Goal: Task Accomplishment & Management: Manage account settings

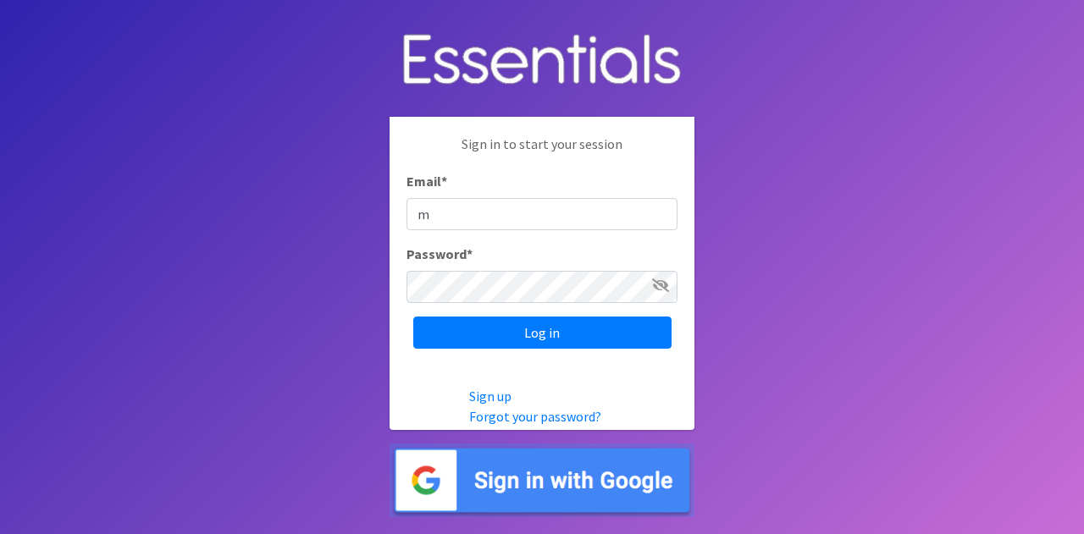
type input "[PERSON_NAME][EMAIL_ADDRESS][PERSON_NAME][DOMAIN_NAME]"
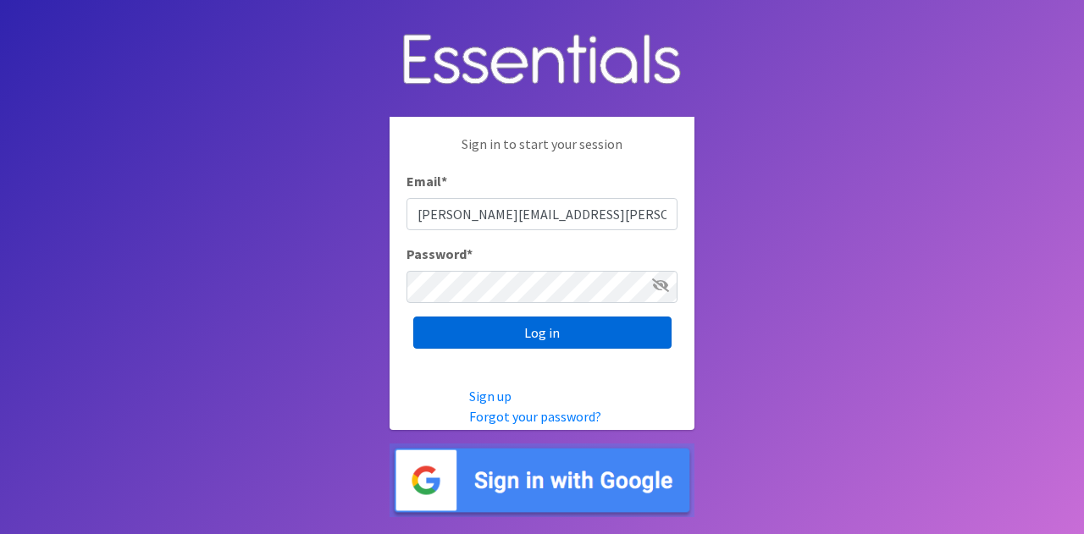
click at [516, 323] on input "Log in" at bounding box center [542, 333] width 258 height 32
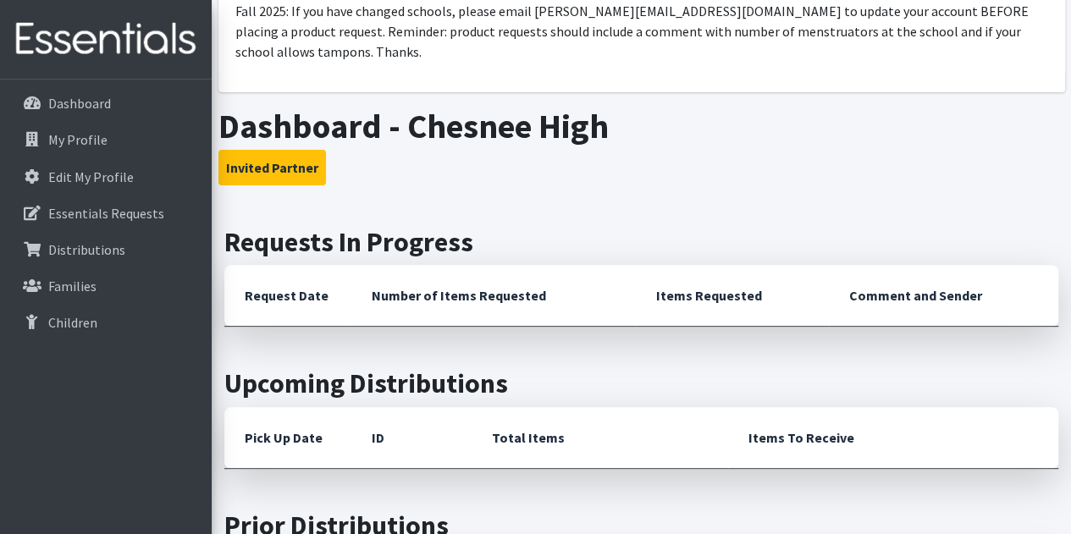
scroll to position [169, 0]
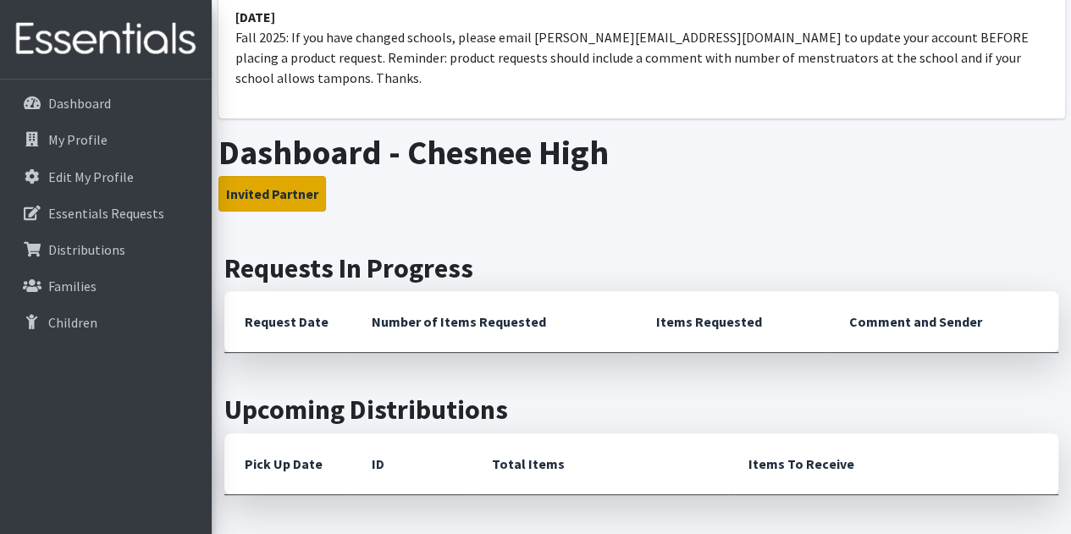
click at [282, 176] on button "Invited Partner" at bounding box center [272, 194] width 108 height 36
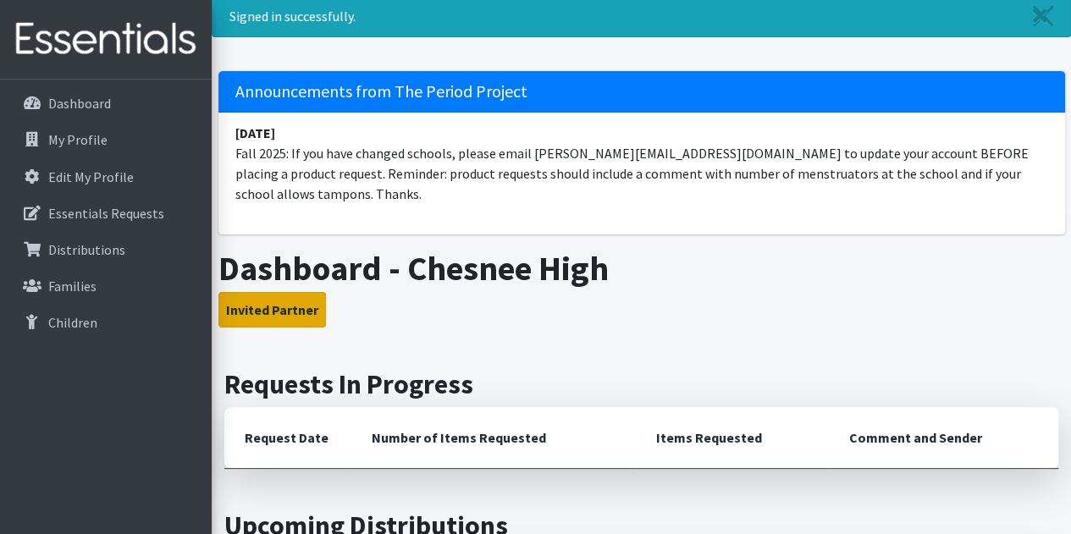
scroll to position [0, 0]
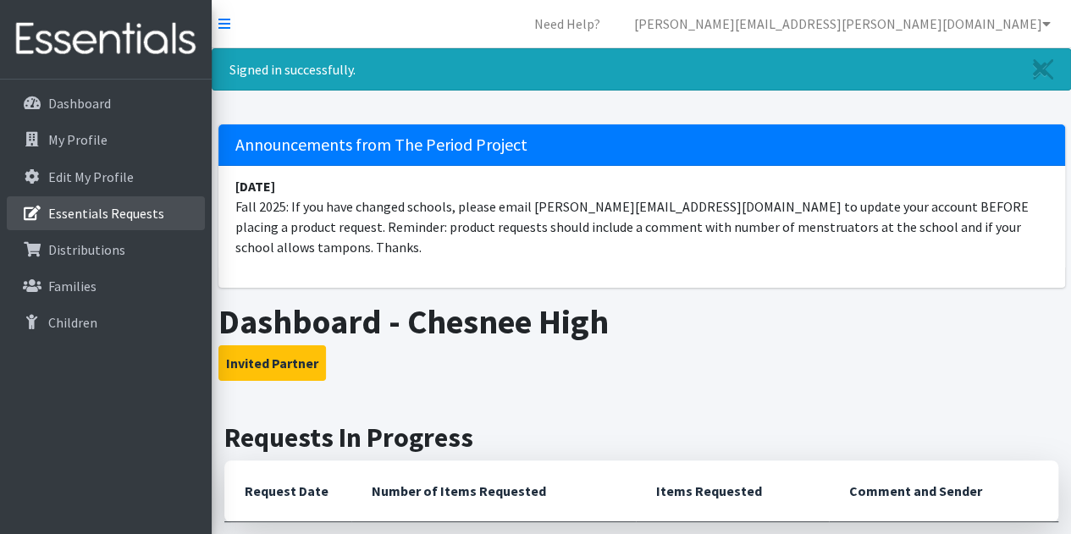
click at [110, 216] on p "Essentials Requests" at bounding box center [106, 213] width 116 height 17
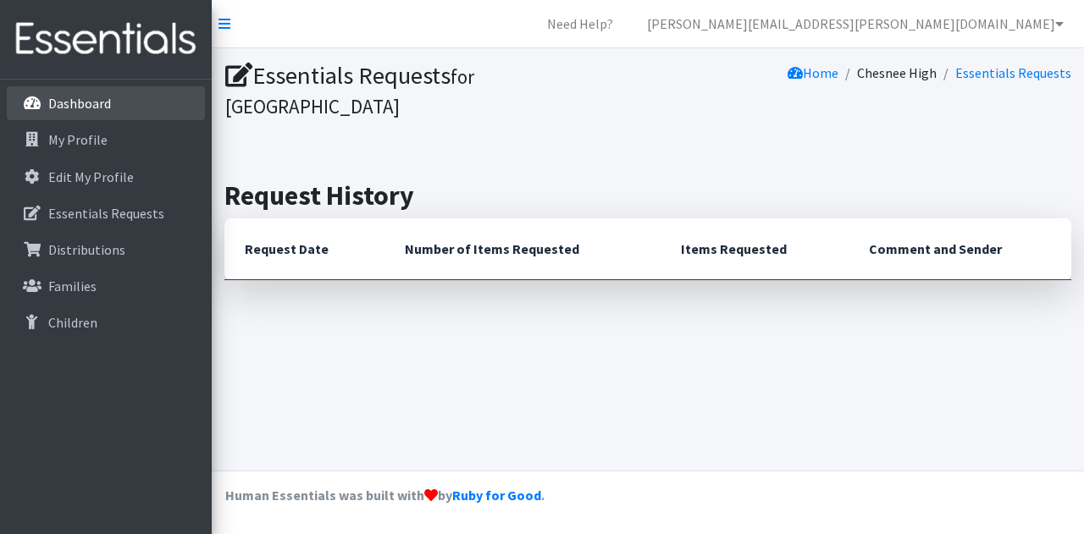
click at [85, 108] on p "Dashboard" at bounding box center [79, 103] width 63 height 17
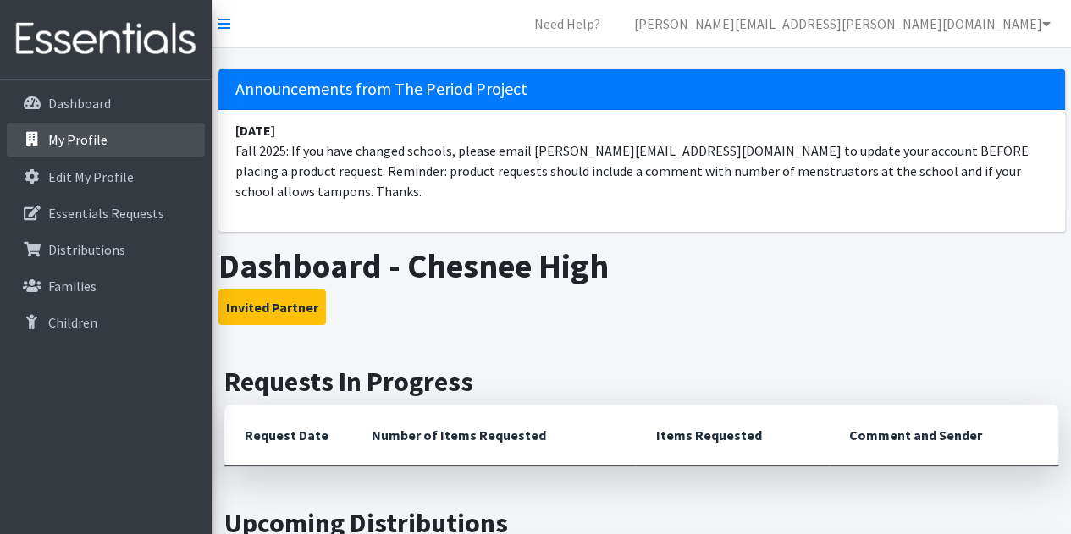
click at [87, 148] on p "My Profile" at bounding box center [77, 139] width 59 height 17
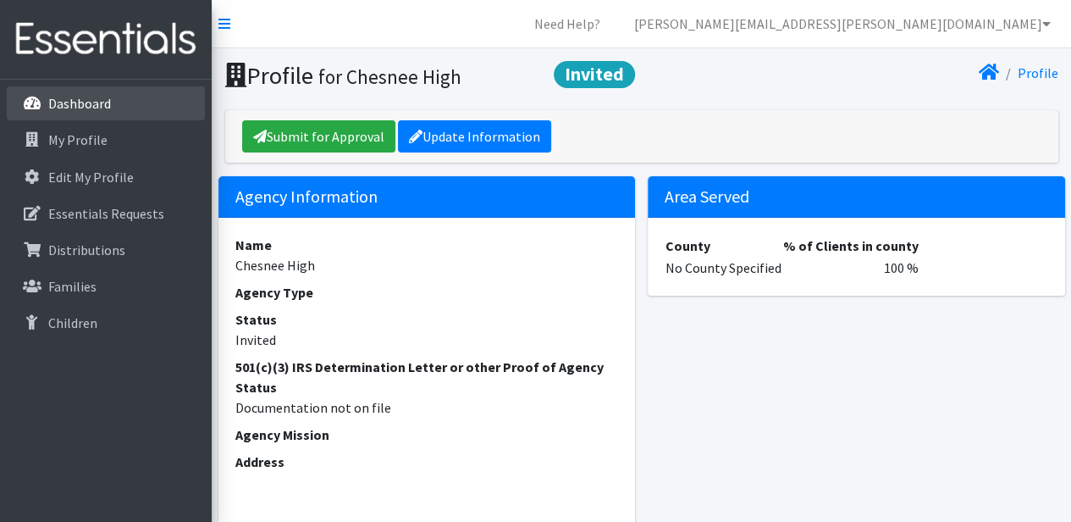
click at [112, 106] on link "Dashboard" at bounding box center [106, 103] width 198 height 34
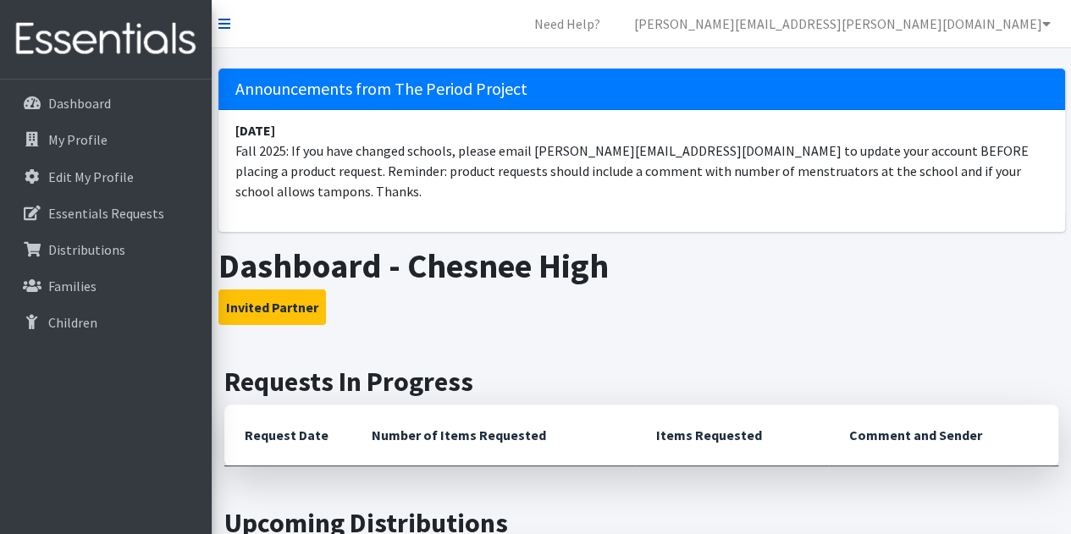
click at [227, 27] on icon at bounding box center [224, 24] width 12 height 14
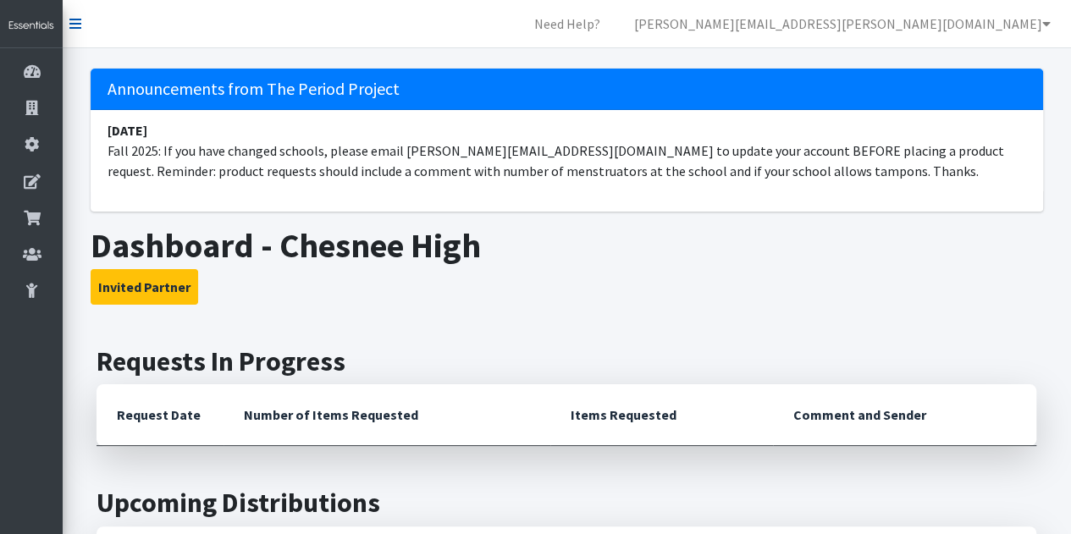
click at [76, 30] on link at bounding box center [75, 24] width 12 height 20
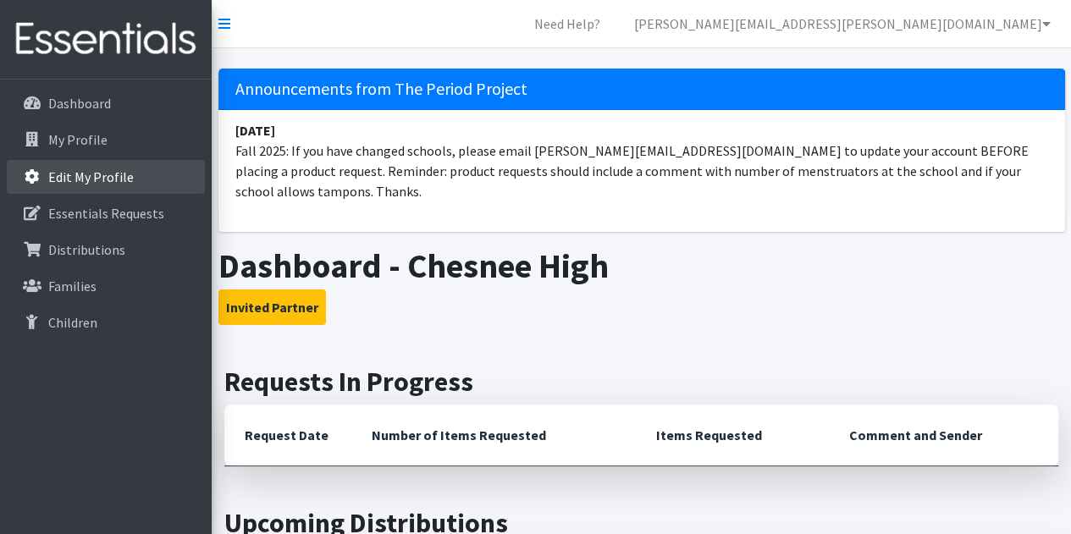
click at [100, 184] on p "Edit My Profile" at bounding box center [91, 176] width 86 height 17
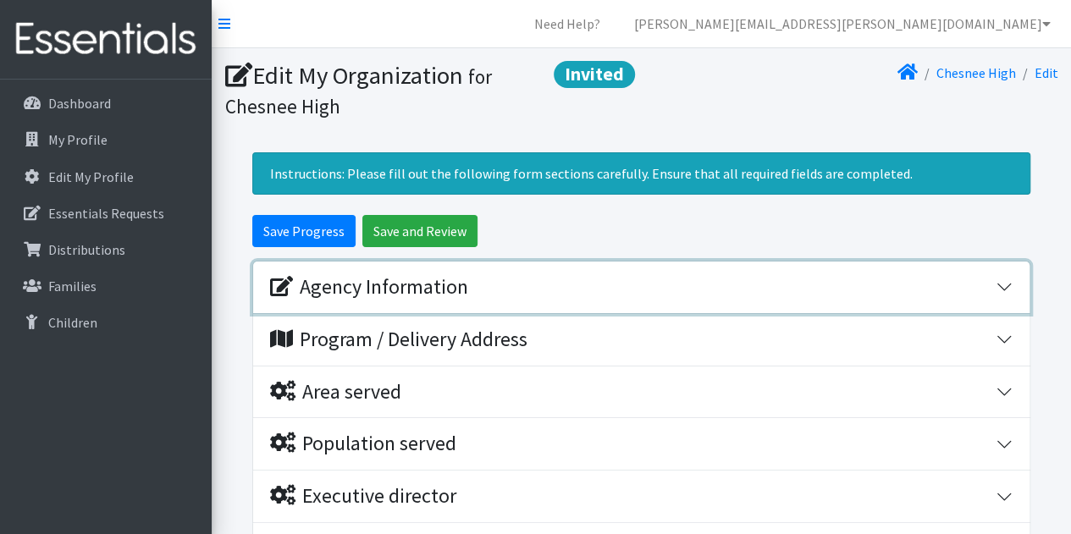
click at [999, 284] on button "Agency Information" at bounding box center [641, 288] width 776 height 52
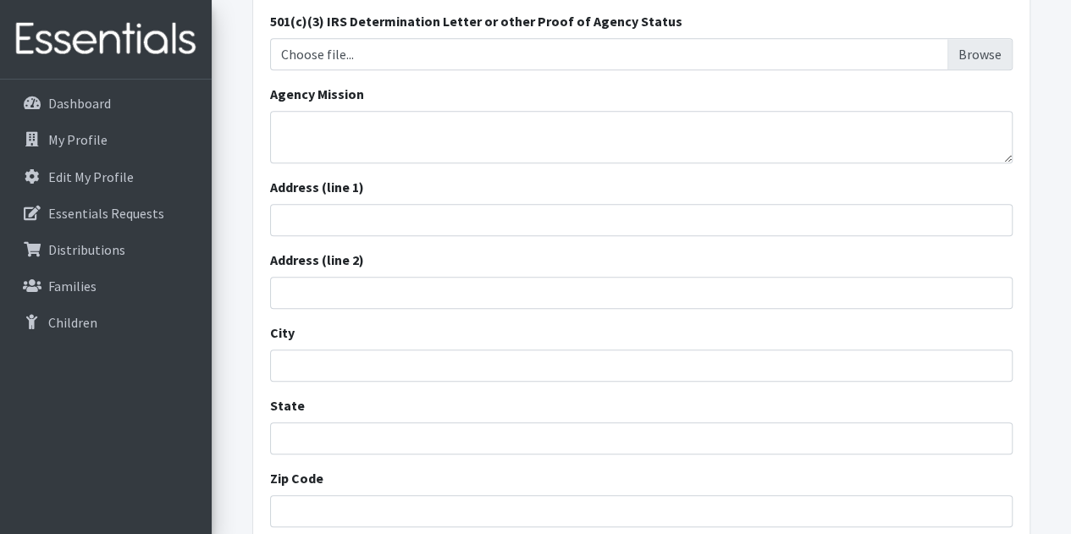
scroll to position [508, 0]
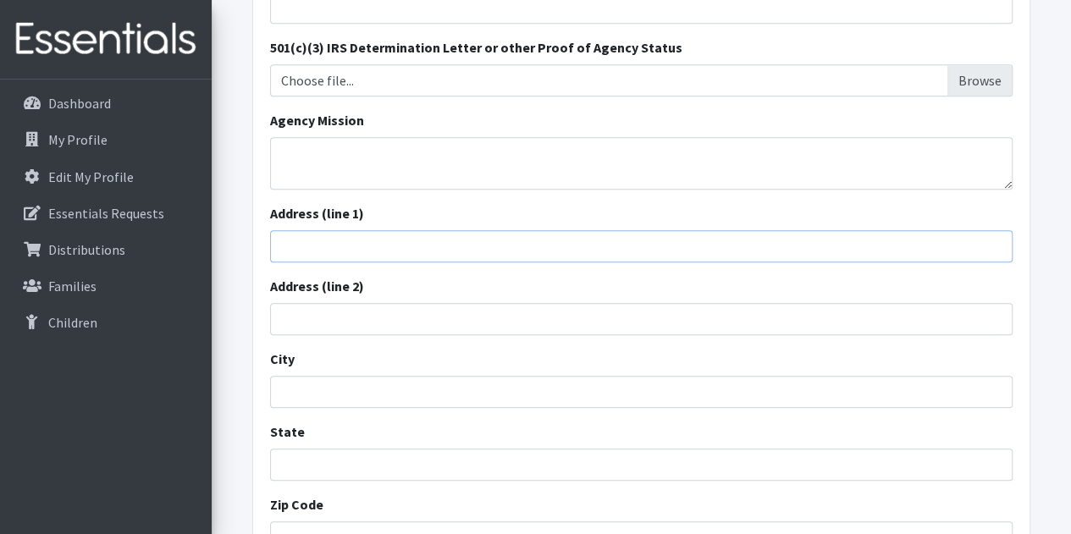
click at [307, 233] on input "Address (line 1)" at bounding box center [641, 246] width 743 height 32
type input "[STREET_ADDRESS][US_STATE]"
click at [303, 384] on input "City" at bounding box center [641, 392] width 743 height 32
type input "Chesnee"
type input "[US_STATE]"
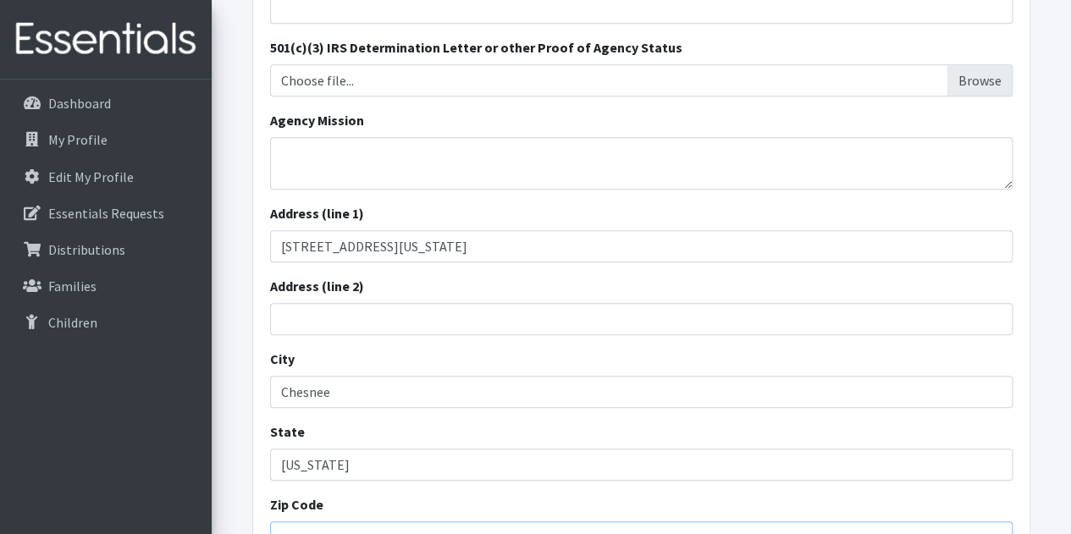
type input "29323"
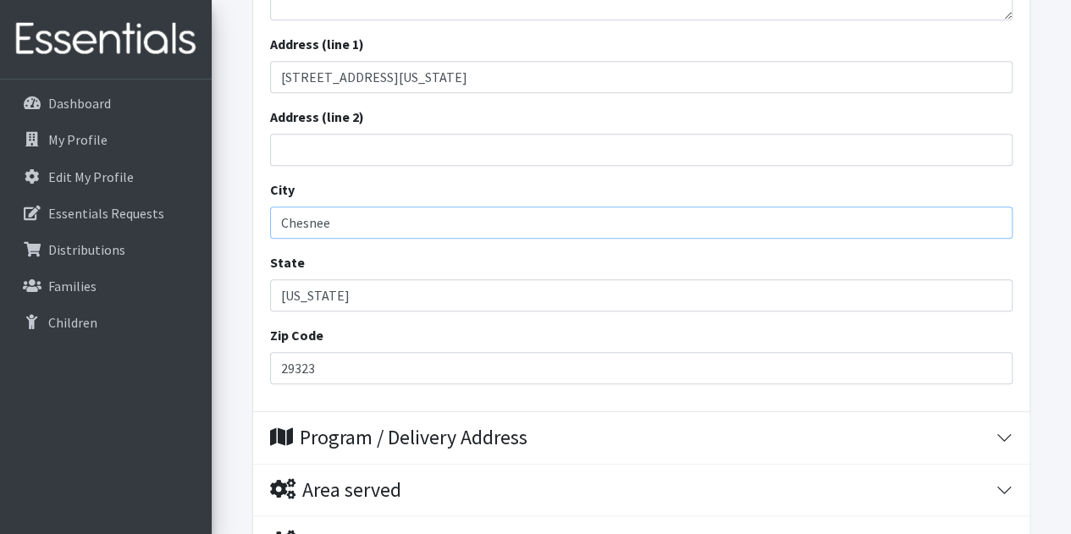
scroll to position [762, 0]
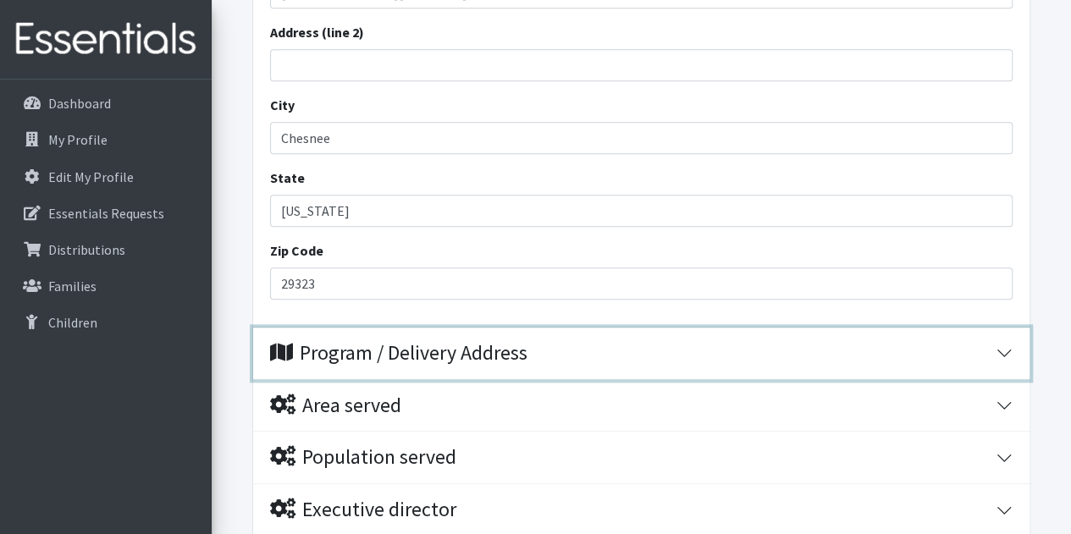
click at [1003, 343] on button "Program / Delivery Address" at bounding box center [641, 354] width 776 height 52
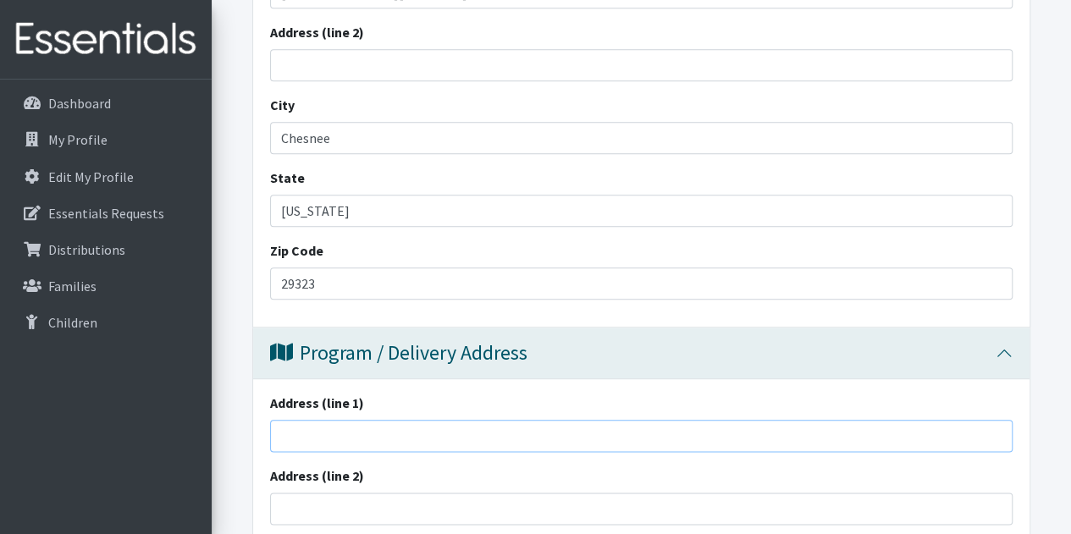
click at [345, 426] on input "Address (line 1)" at bounding box center [641, 436] width 743 height 32
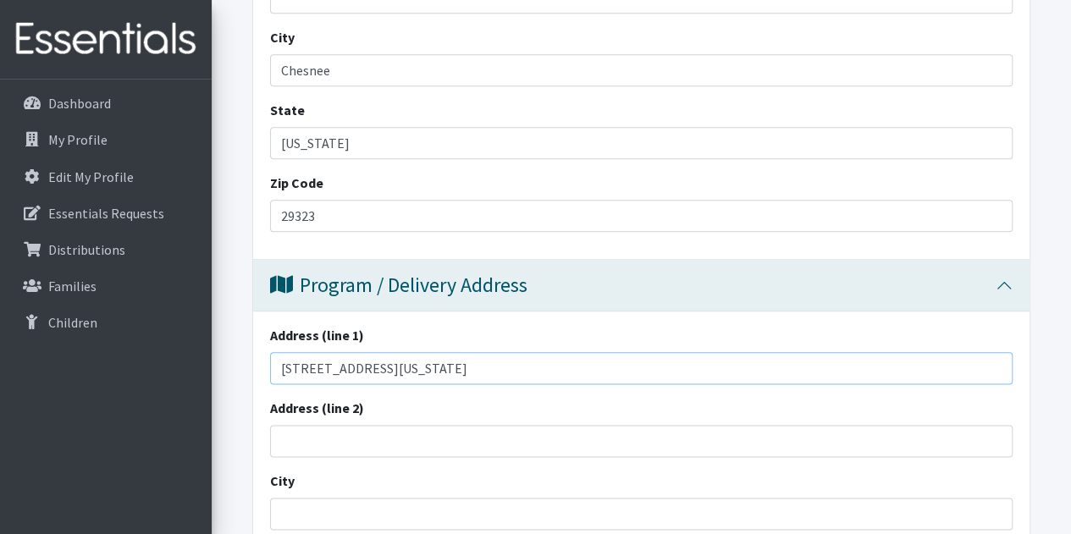
scroll to position [931, 0]
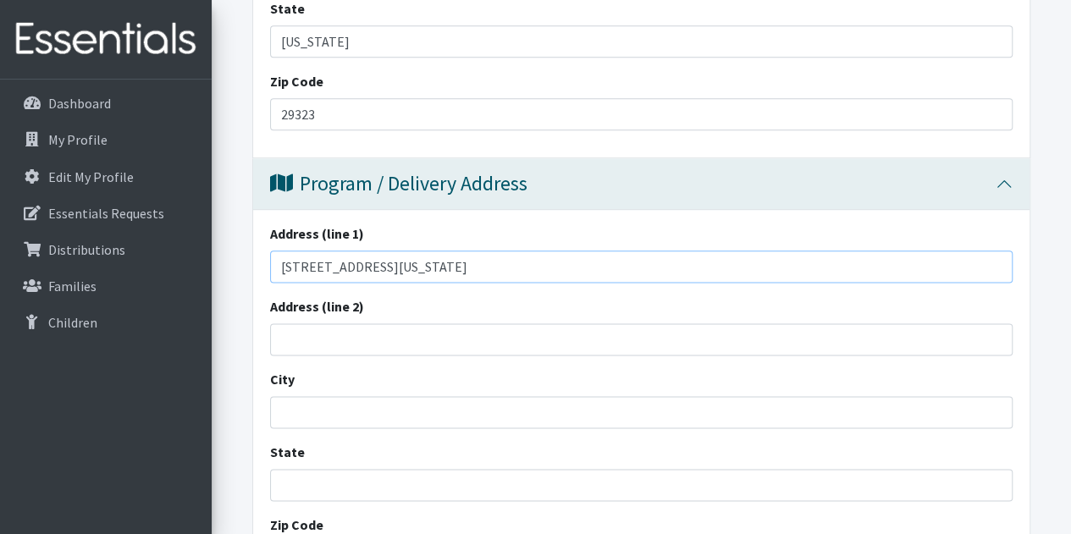
type input "[STREET_ADDRESS][US_STATE]"
click at [338, 401] on input "City" at bounding box center [641, 412] width 743 height 32
type input "Chesnee"
type input "South Carolina"
type input "29323"
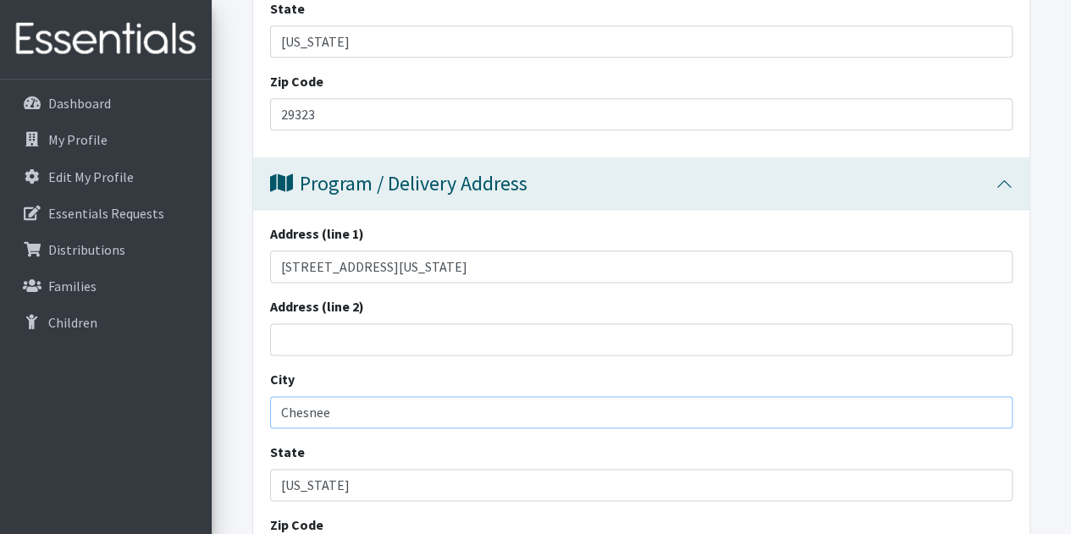
scroll to position [1101, 0]
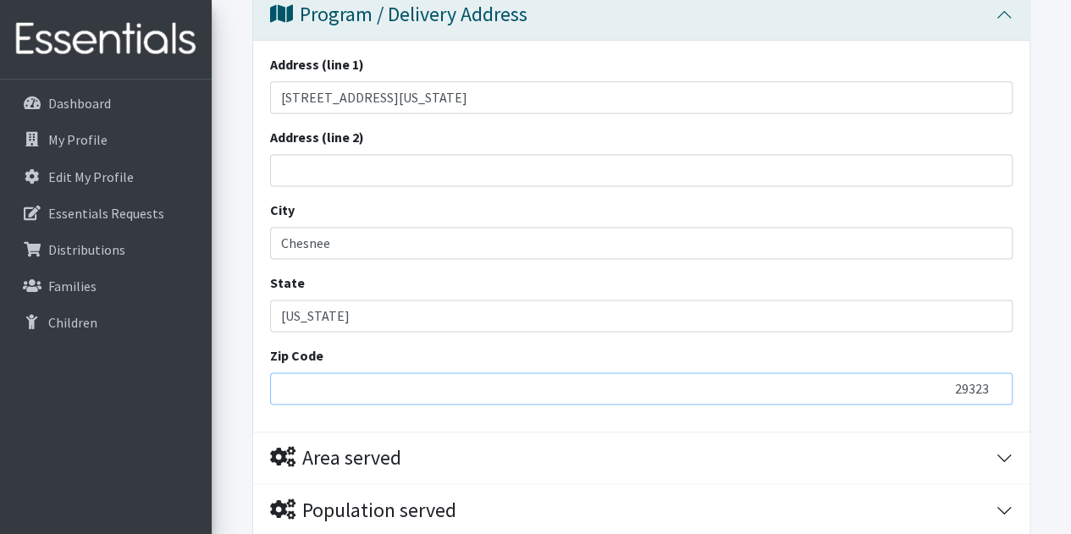
click at [361, 400] on input "29323" at bounding box center [641, 389] width 743 height 32
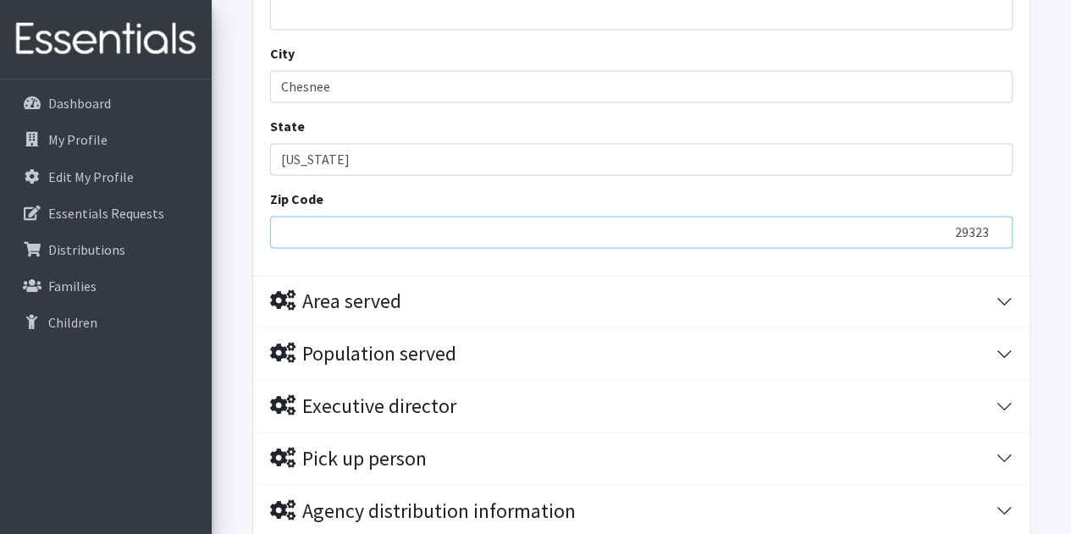
scroll to position [1270, 0]
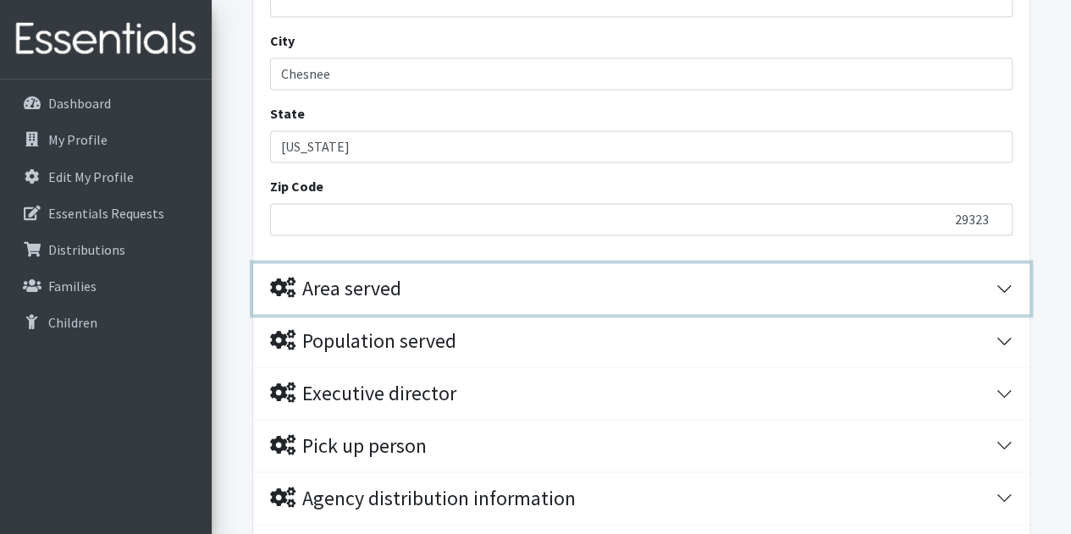
click at [998, 292] on button "Area served" at bounding box center [641, 289] width 776 height 52
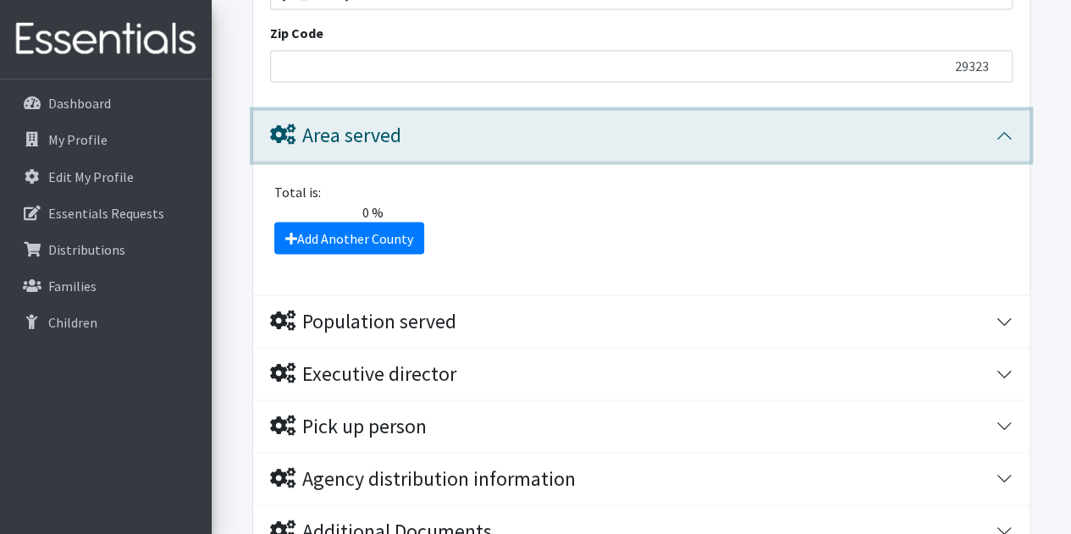
scroll to position [1439, 0]
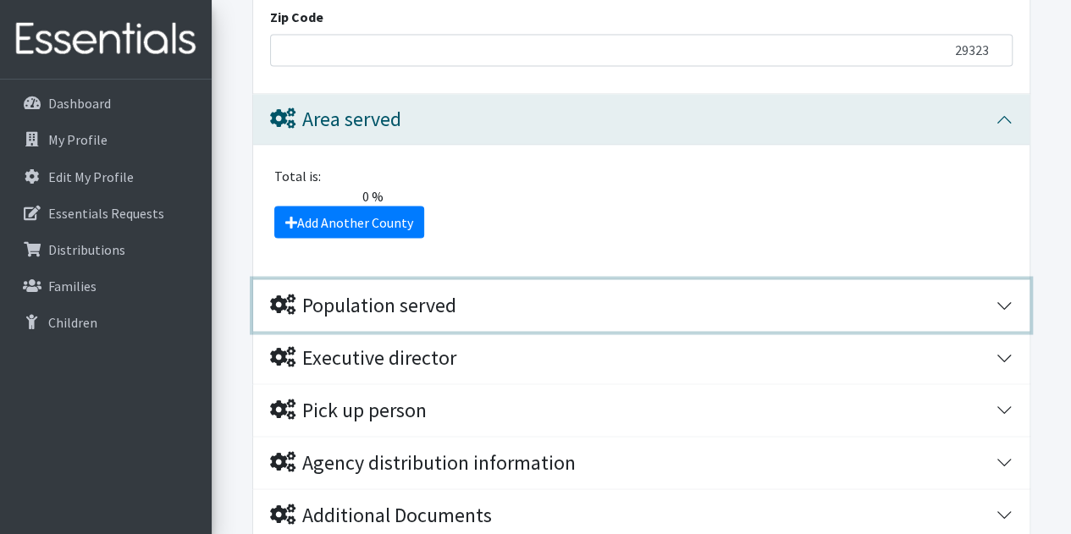
click at [997, 301] on button "Population served" at bounding box center [641, 305] width 776 height 52
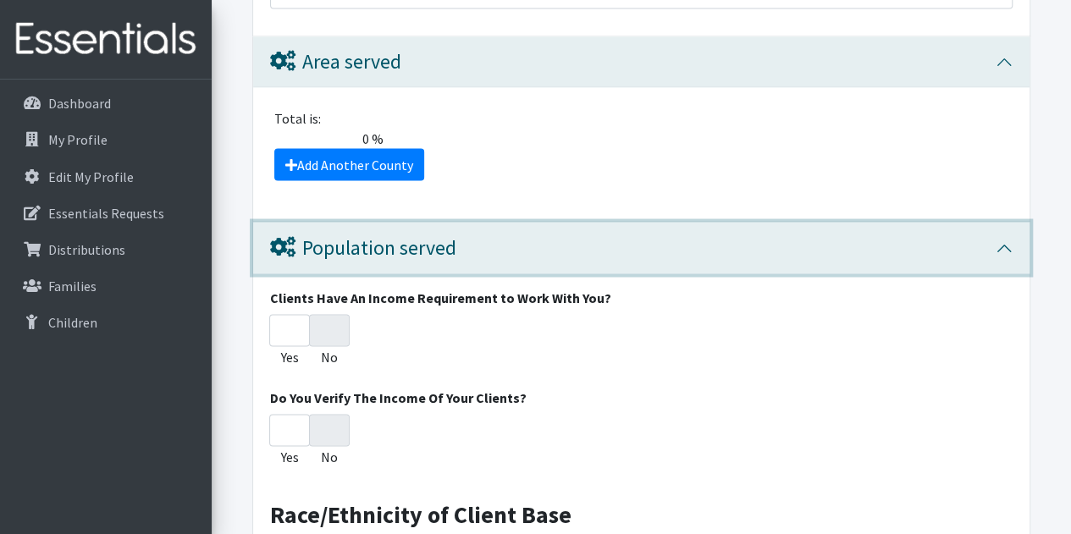
scroll to position [1524, 0]
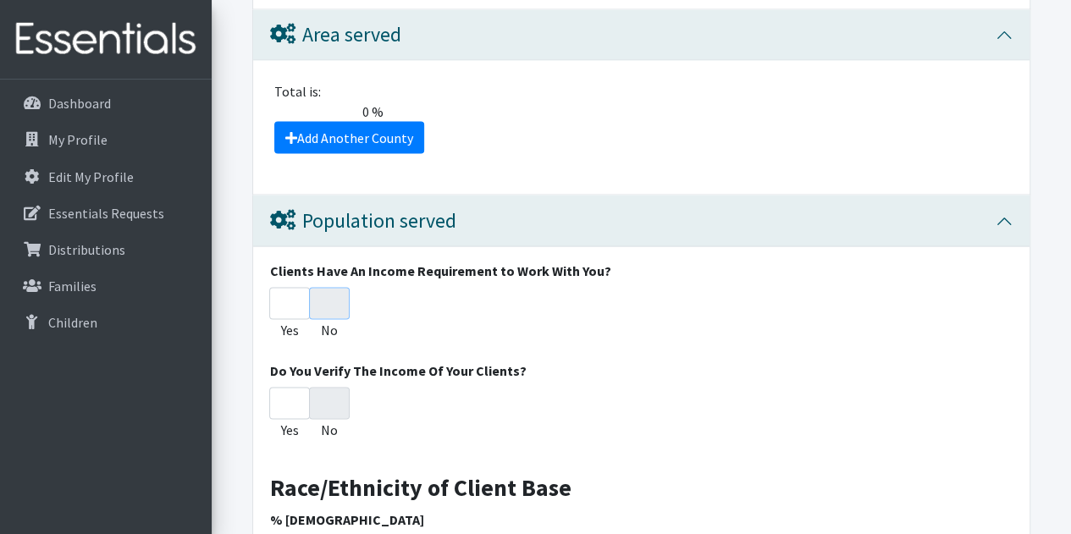
click at [337, 294] on input "No" at bounding box center [329, 303] width 41 height 32
radio input "true"
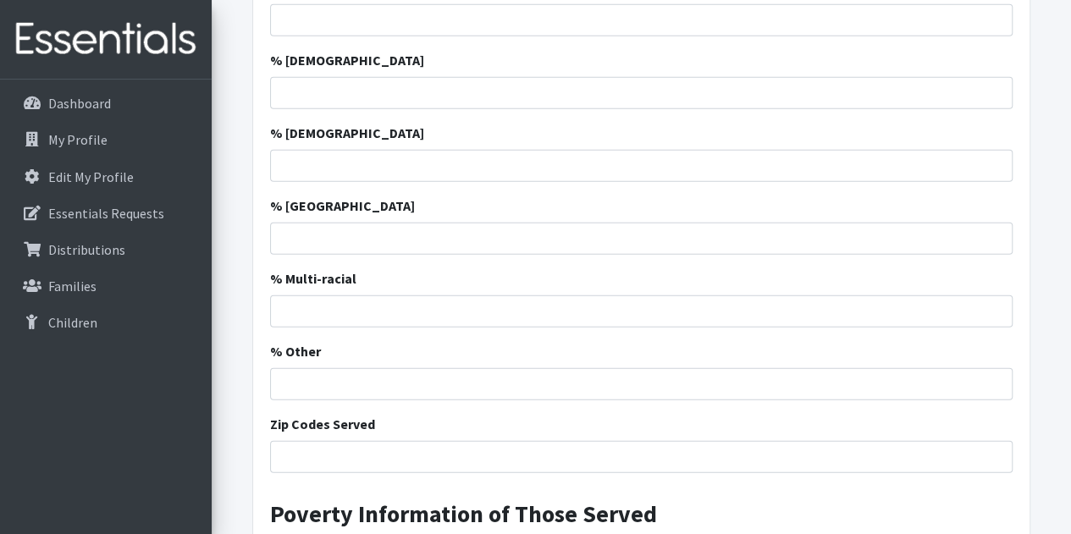
scroll to position [2286, 0]
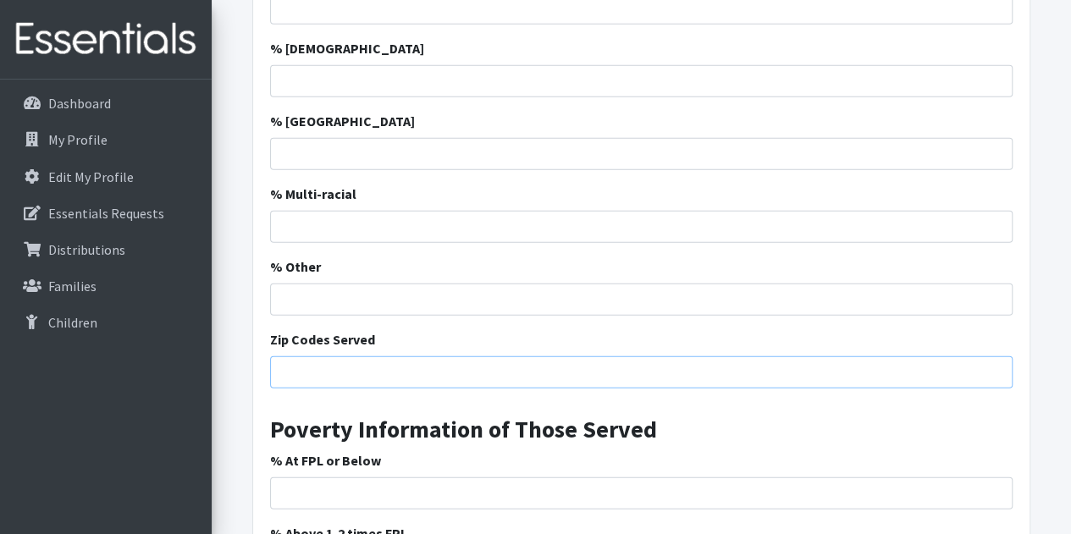
click at [396, 378] on input "Zip Codes Served" at bounding box center [641, 372] width 743 height 32
type input "29323"
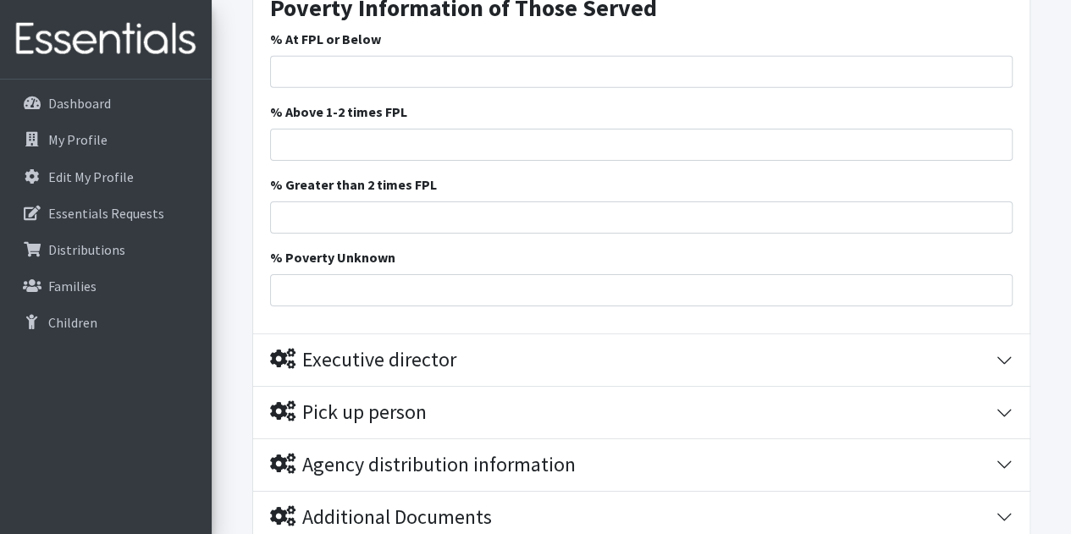
scroll to position [2709, 0]
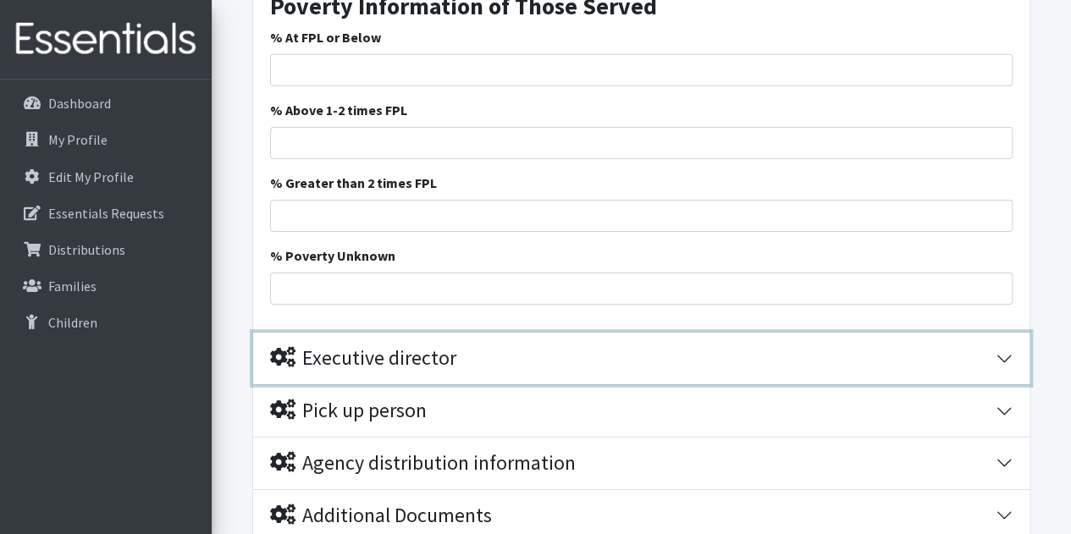
click at [1005, 350] on button "Executive director" at bounding box center [641, 359] width 776 height 52
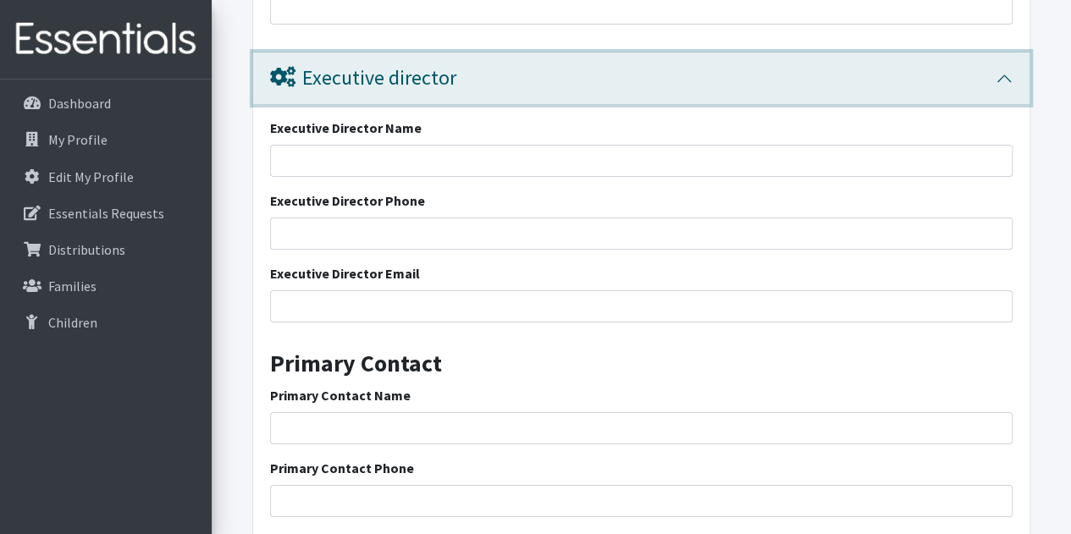
scroll to position [2964, 0]
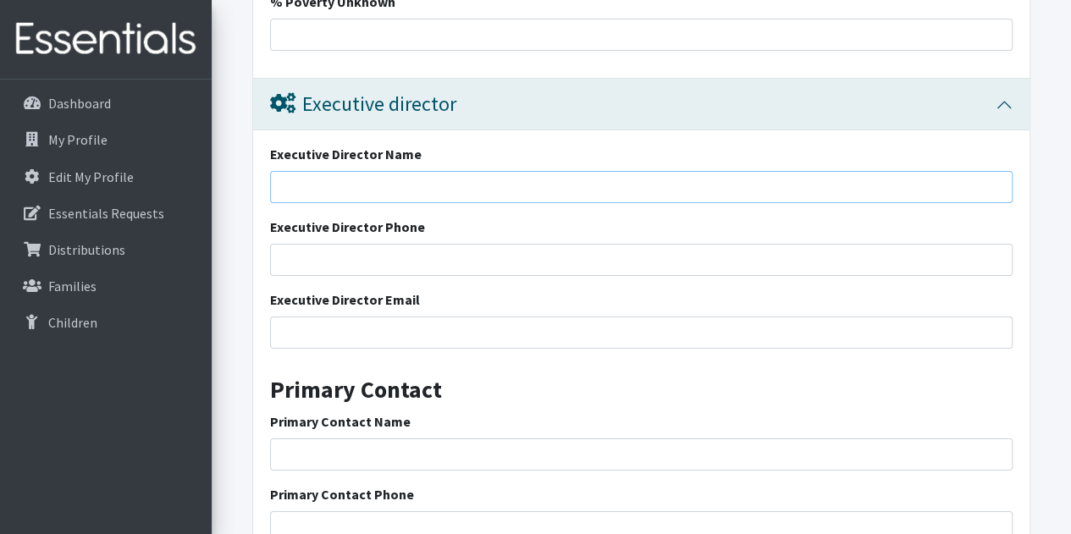
click at [342, 185] on input "Executive Director Name" at bounding box center [641, 187] width 743 height 32
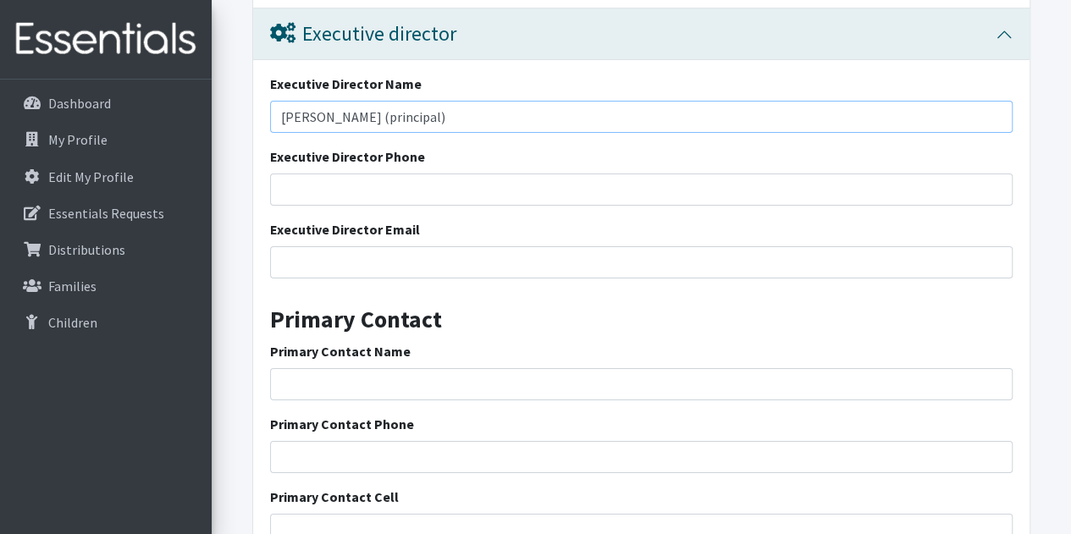
scroll to position [3133, 0]
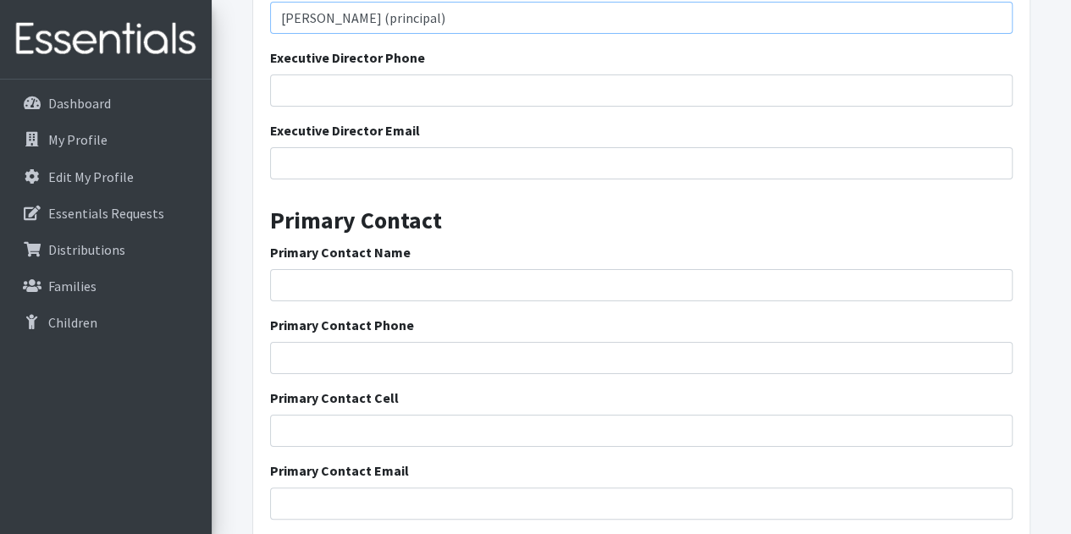
type input "Mr. Fusaro (principal)"
click at [319, 278] on input "Primary Contact Name" at bounding box center [641, 285] width 743 height 32
type input "Monica Bigford, RN"
click at [409, 358] on input "Primary Contact Phone" at bounding box center [641, 358] width 743 height 32
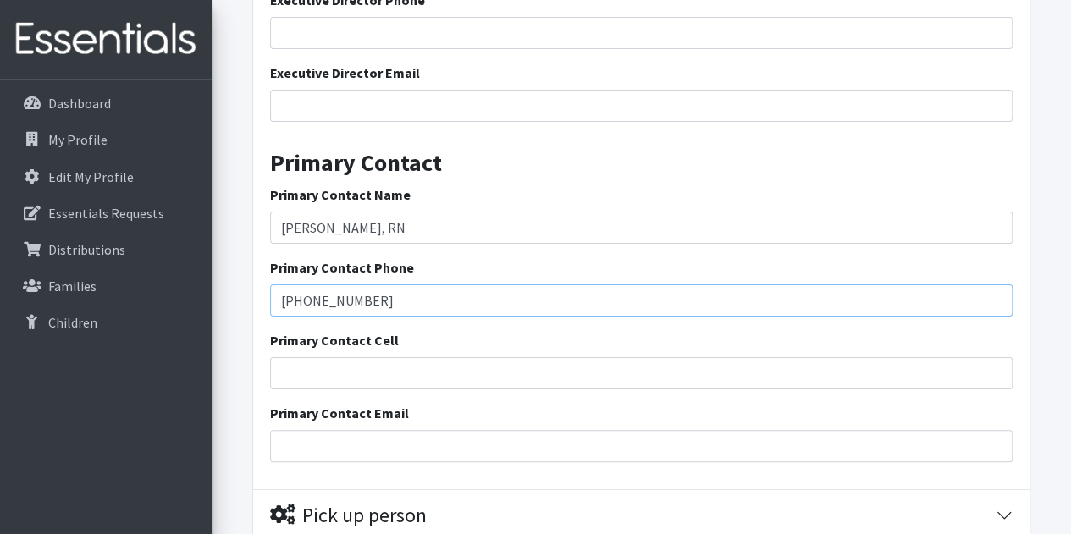
scroll to position [3218, 0]
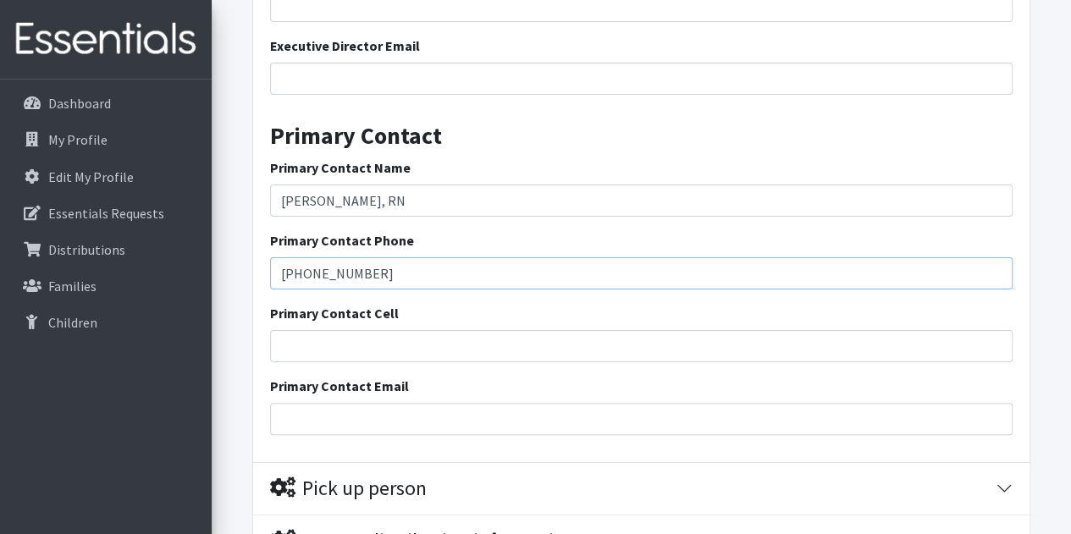
type input "864-703-5930"
click at [415, 407] on input "Primary Contact Email" at bounding box center [641, 419] width 743 height 32
type input "M"
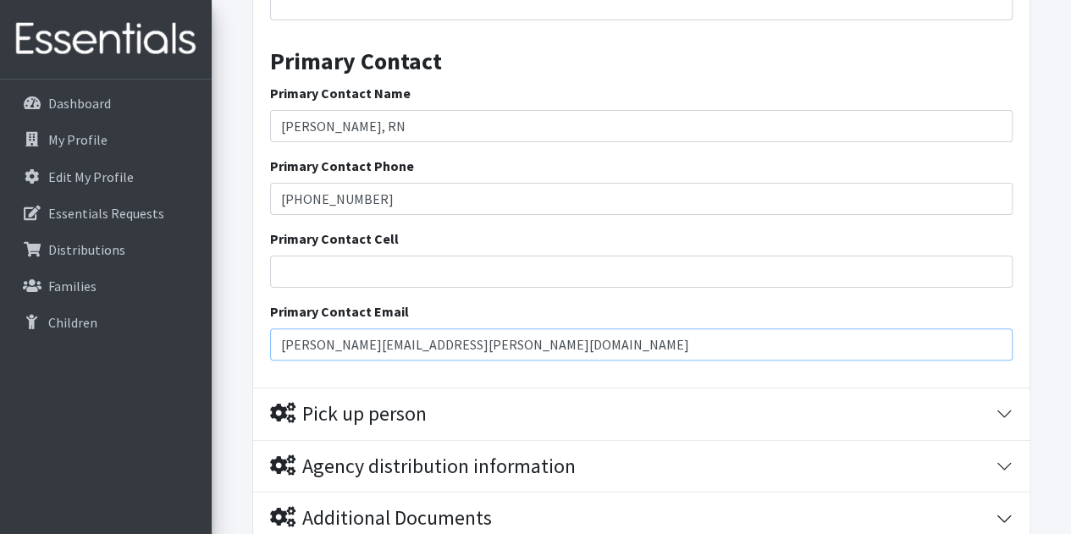
scroll to position [3387, 0]
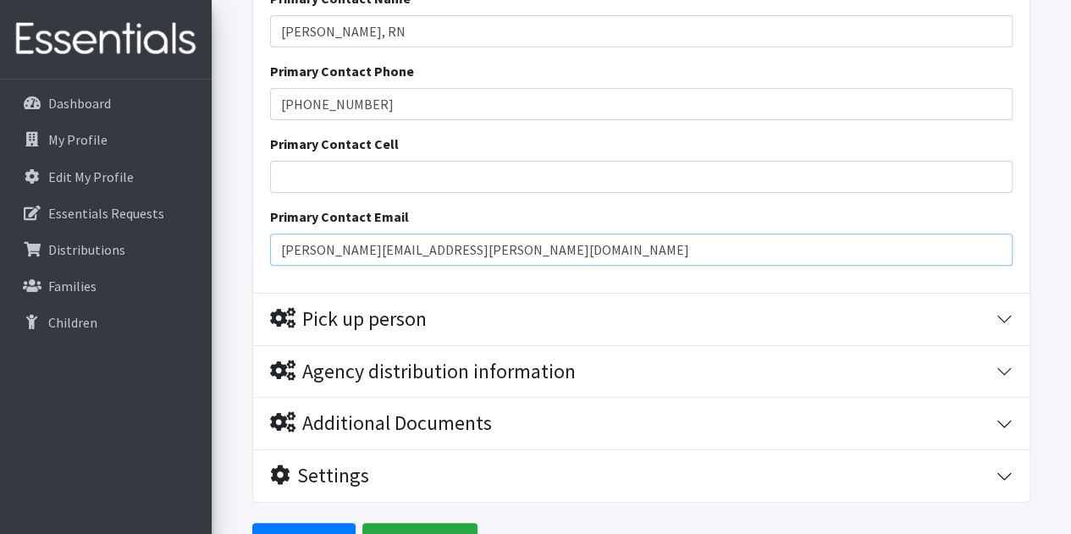
type input "[PERSON_NAME][EMAIL_ADDRESS][PERSON_NAME][DOMAIN_NAME]"
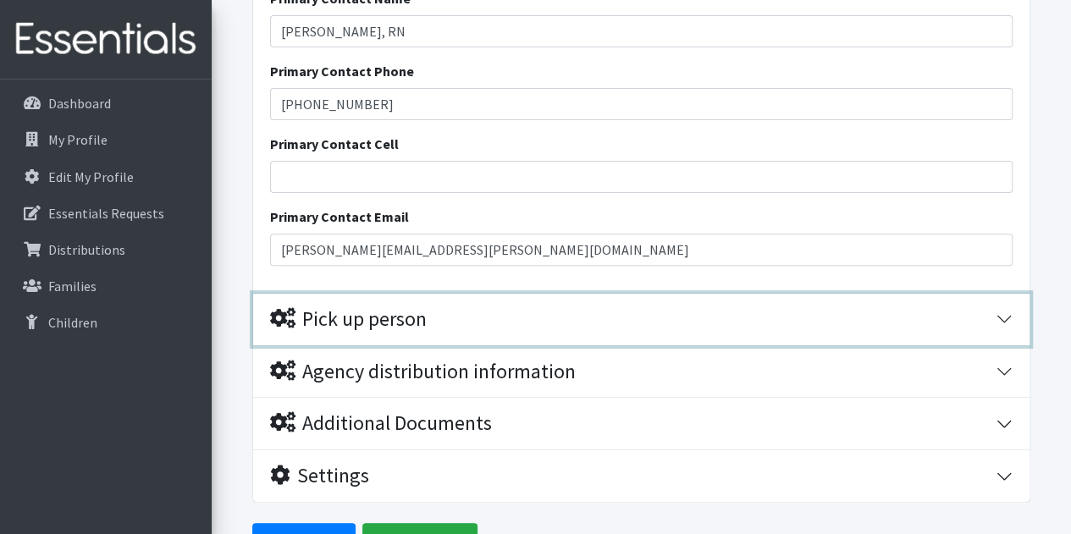
click at [1013, 318] on button "Pick up person" at bounding box center [641, 320] width 776 height 52
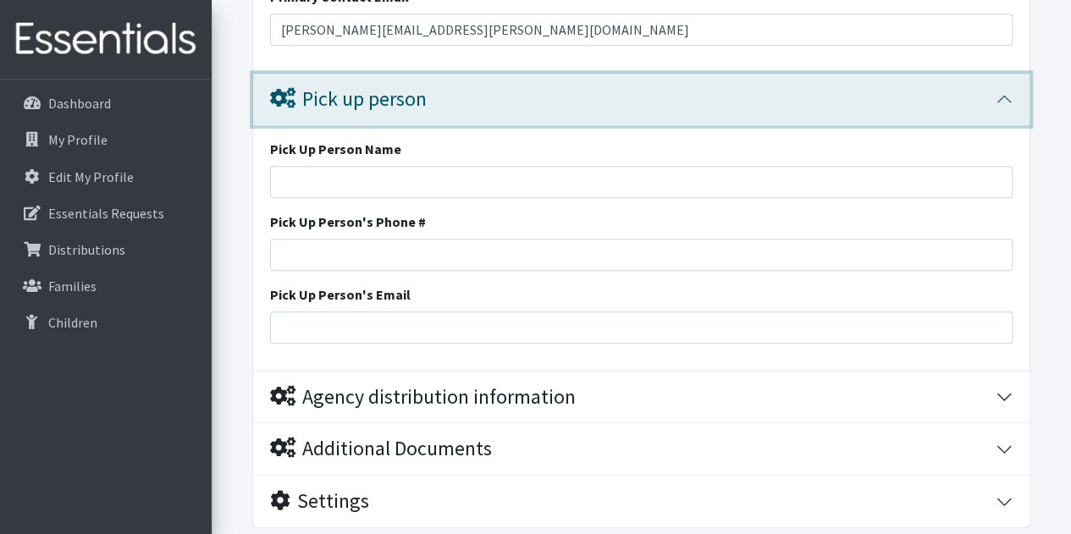
scroll to position [3632, 0]
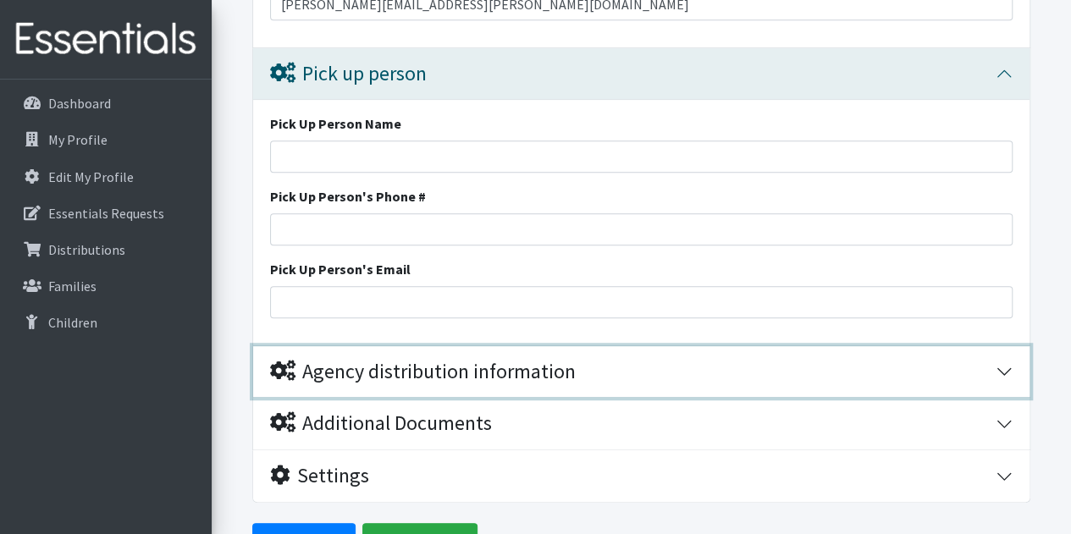
click at [1006, 374] on button "Agency distribution information" at bounding box center [641, 372] width 776 height 52
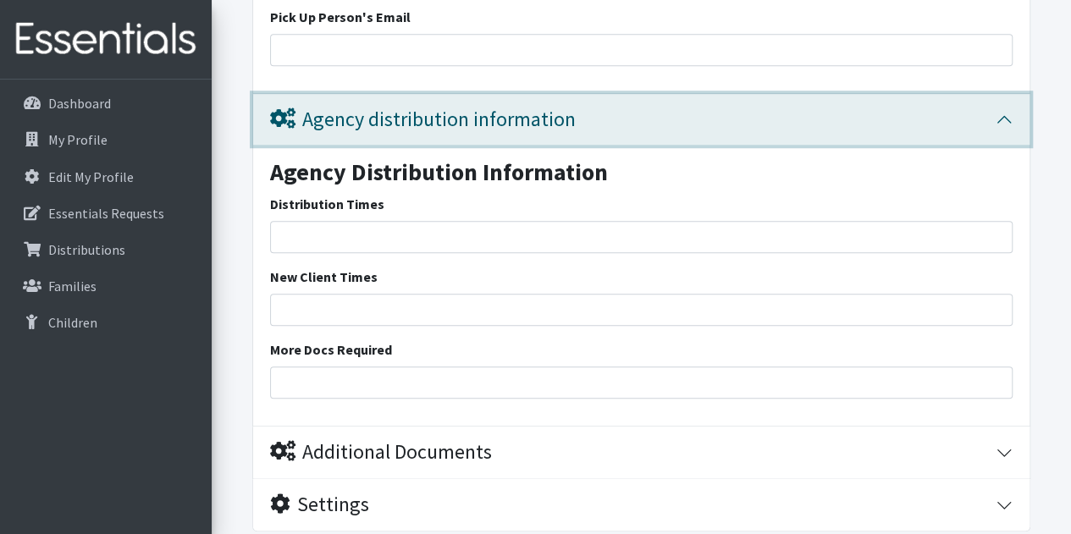
scroll to position [3913, 0]
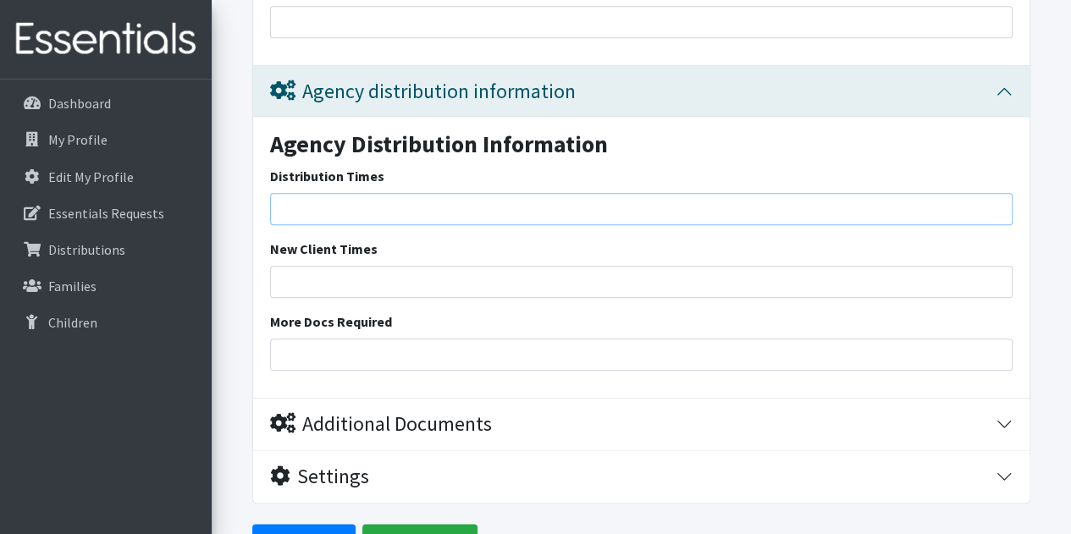
click at [376, 216] on input "Distribution Times" at bounding box center [641, 209] width 743 height 32
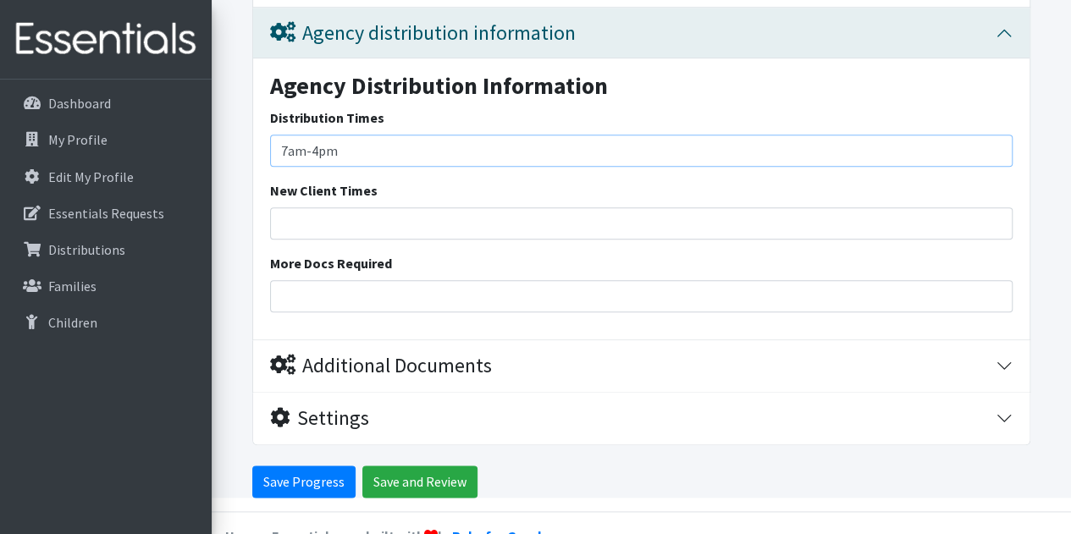
scroll to position [3997, 0]
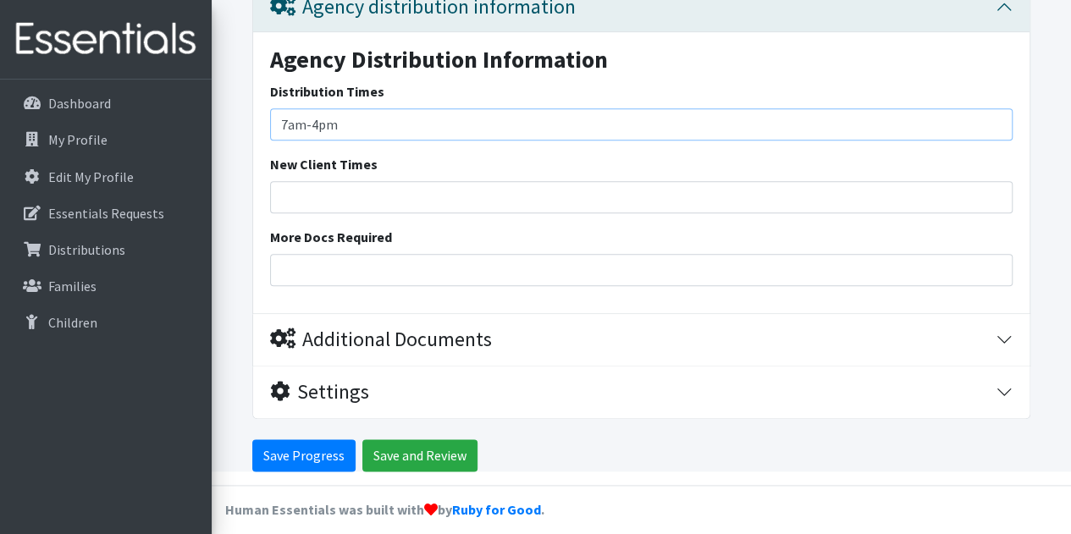
type input "7am-4pm"
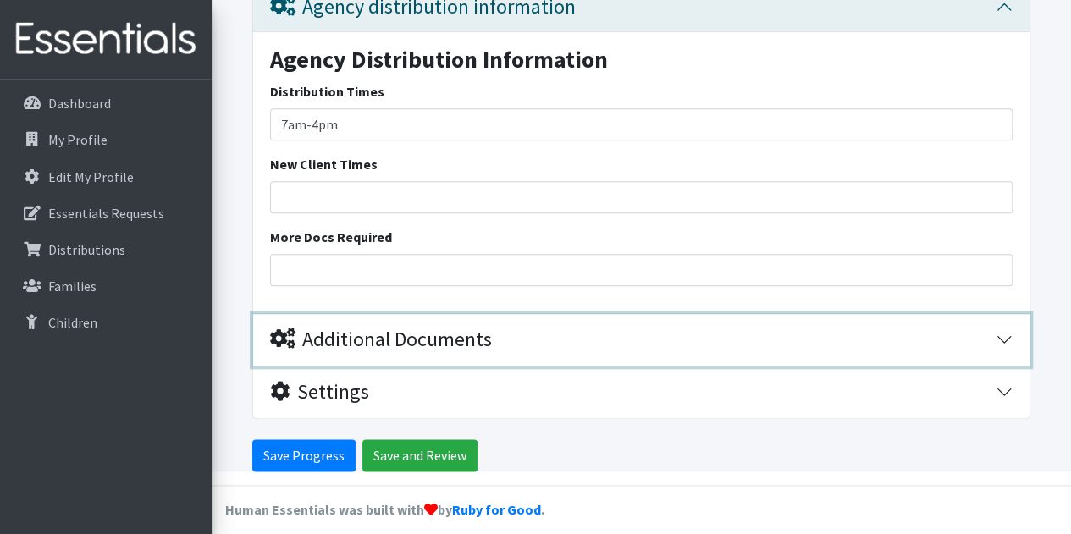
click at [997, 341] on button "Additional Documents" at bounding box center [641, 340] width 776 height 52
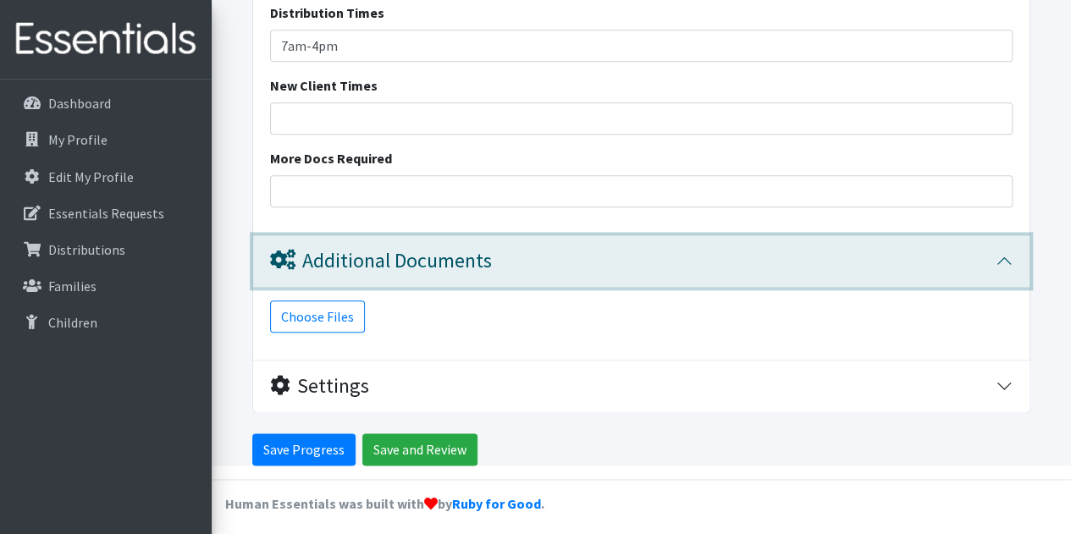
scroll to position [4078, 0]
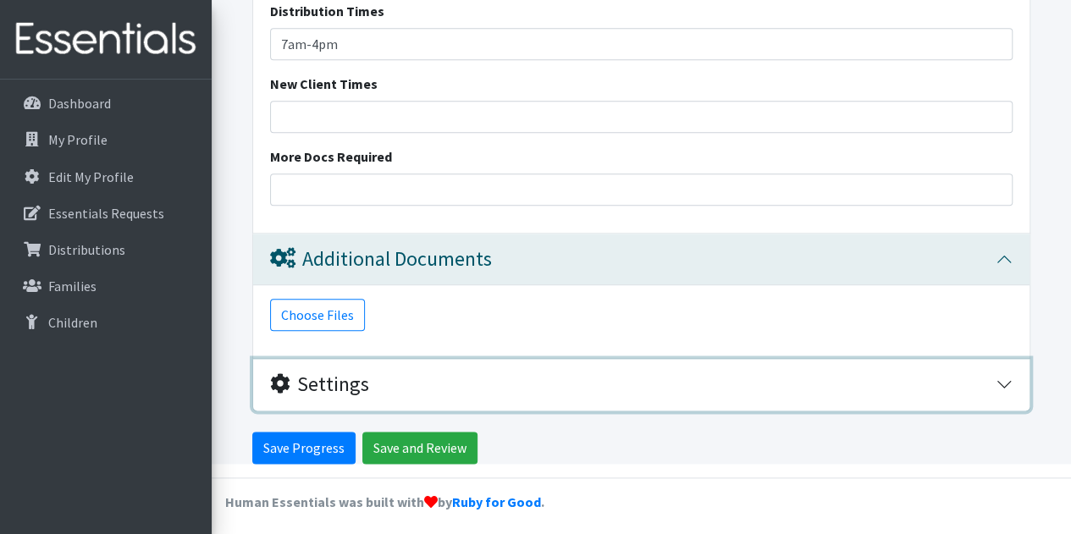
click at [998, 377] on button "Settings" at bounding box center [641, 385] width 776 height 52
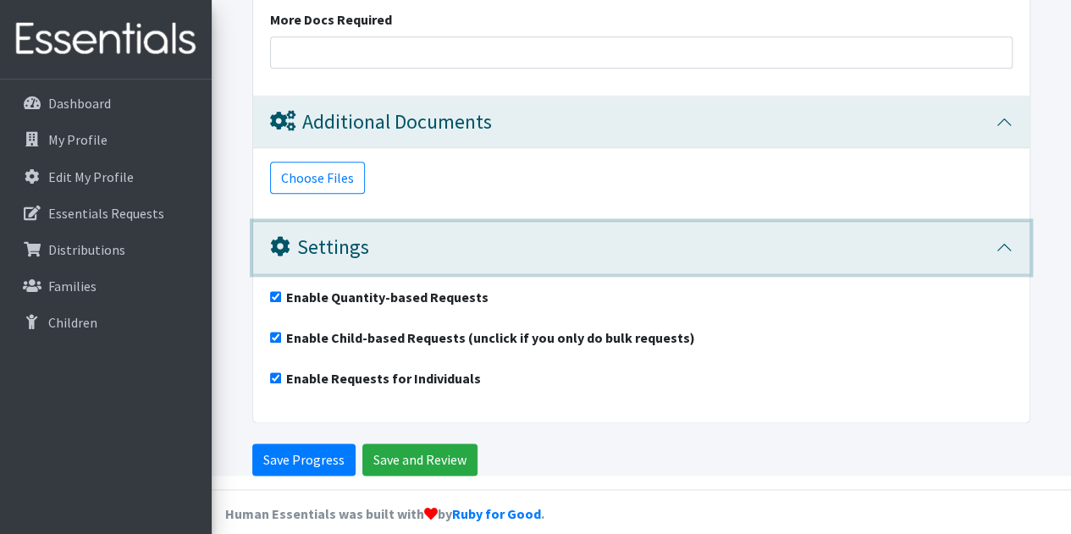
scroll to position [4227, 0]
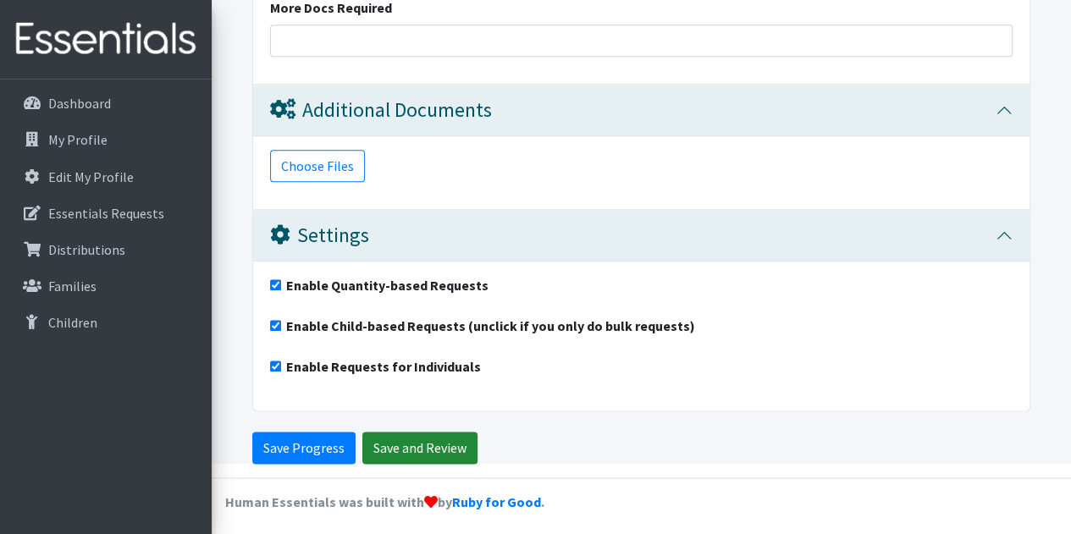
click at [439, 446] on input "Save and Review" at bounding box center [419, 448] width 115 height 32
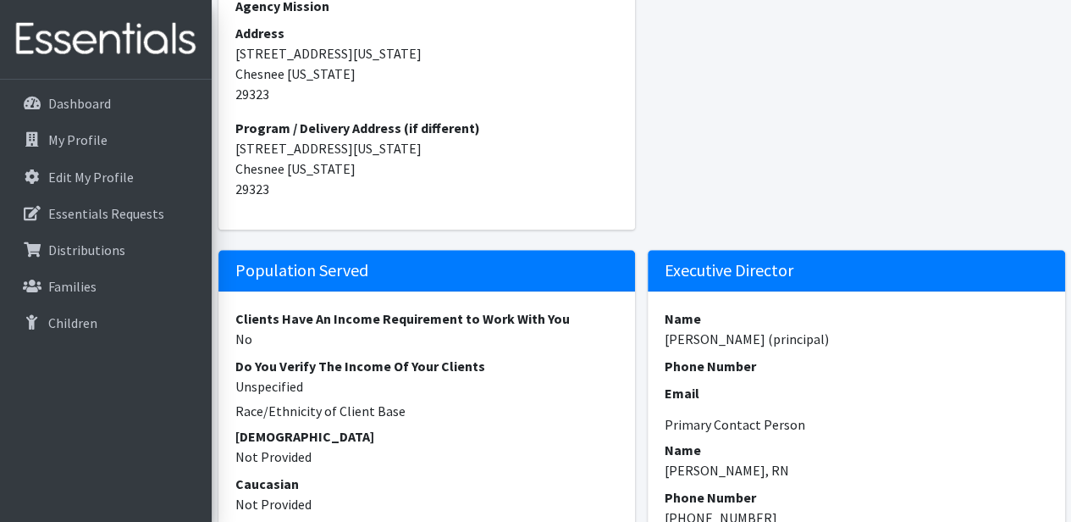
scroll to position [423, 0]
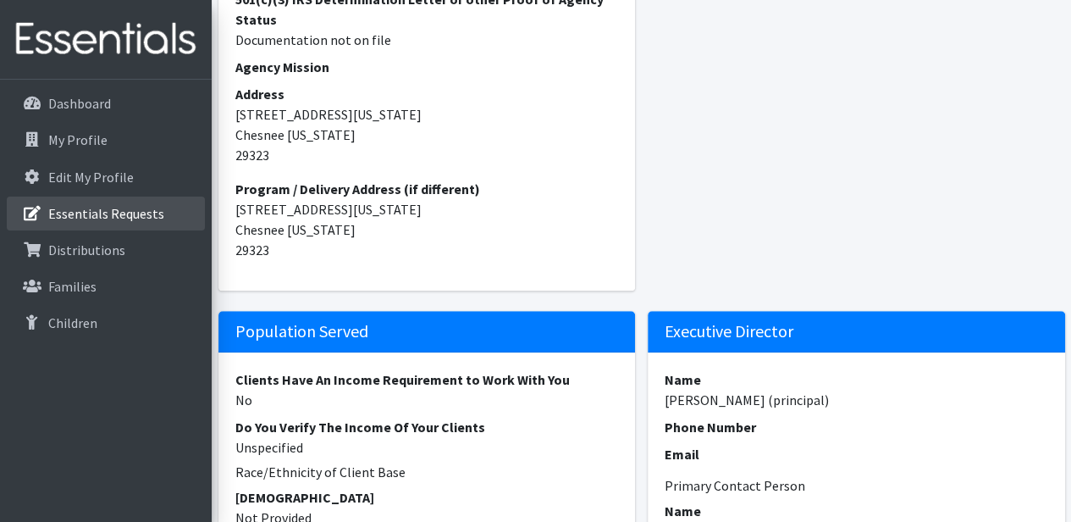
click at [94, 220] on p "Essentials Requests" at bounding box center [106, 213] width 116 height 17
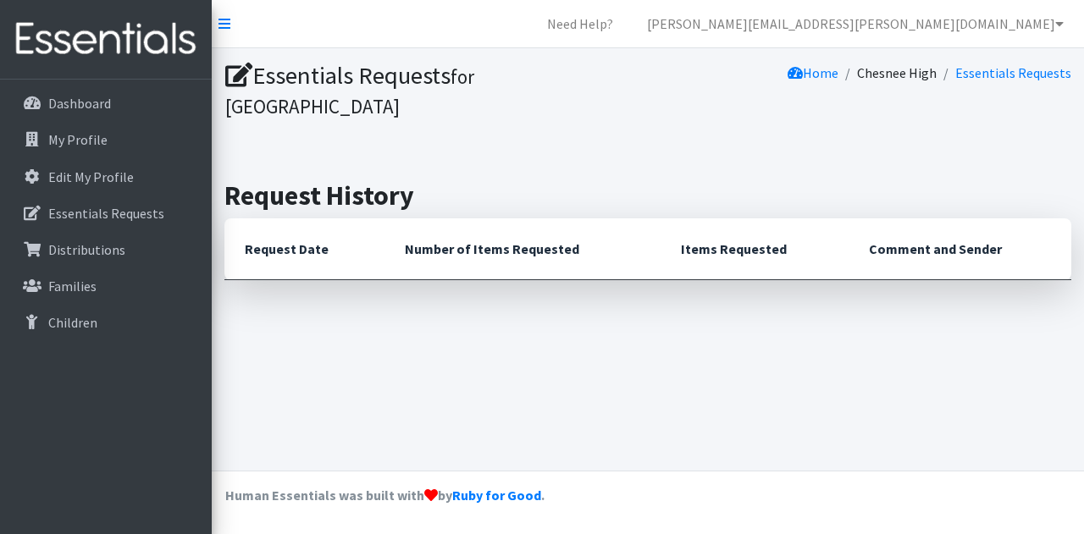
click at [709, 257] on th "Items Requested" at bounding box center [754, 249] width 188 height 62
click at [712, 270] on th "Items Requested" at bounding box center [754, 249] width 188 height 62
